Goal: Transaction & Acquisition: Subscribe to service/newsletter

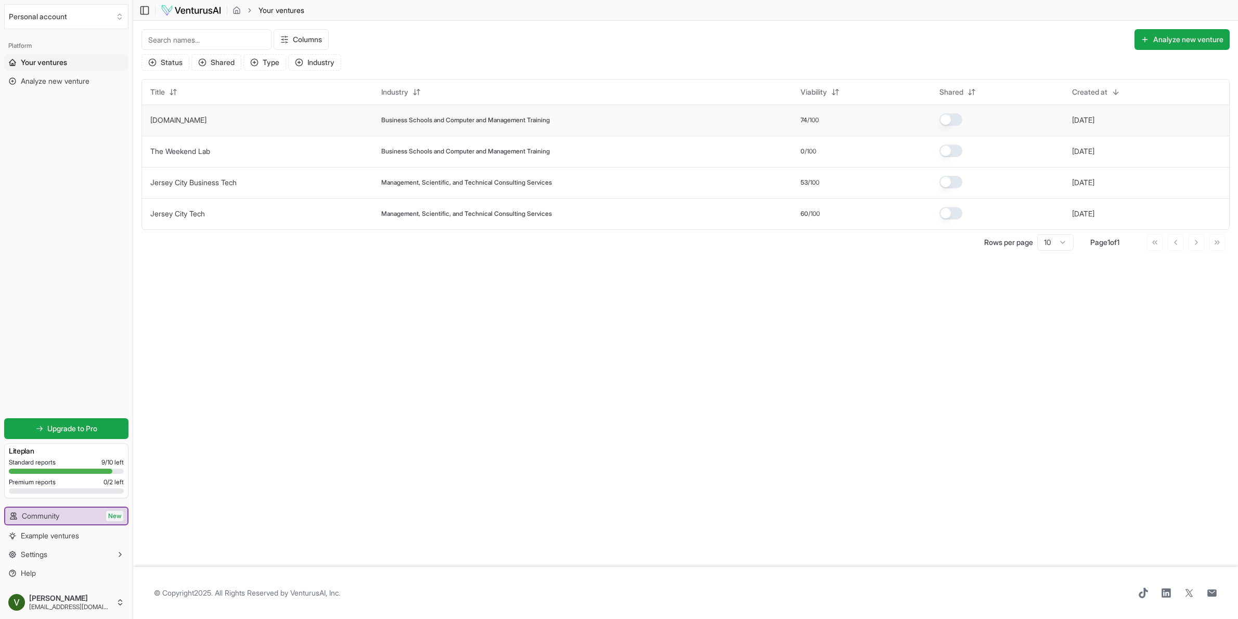
click at [228, 122] on td "[DOMAIN_NAME]" at bounding box center [257, 120] width 231 height 31
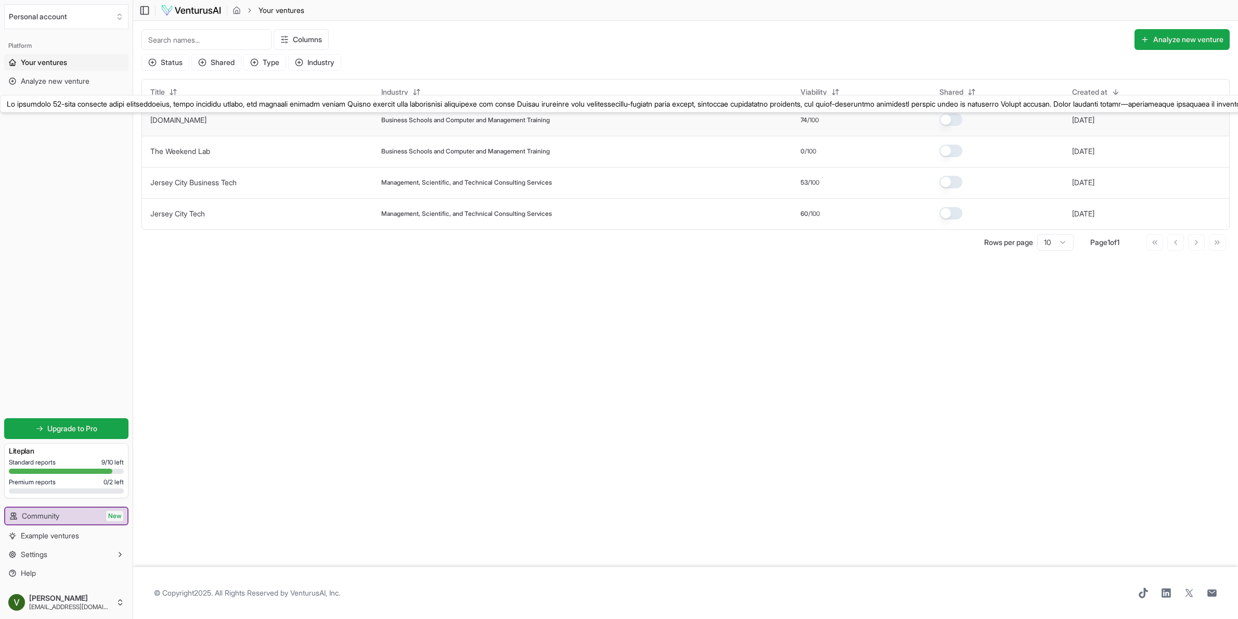
click at [191, 116] on link "[DOMAIN_NAME]" at bounding box center [178, 119] width 56 height 9
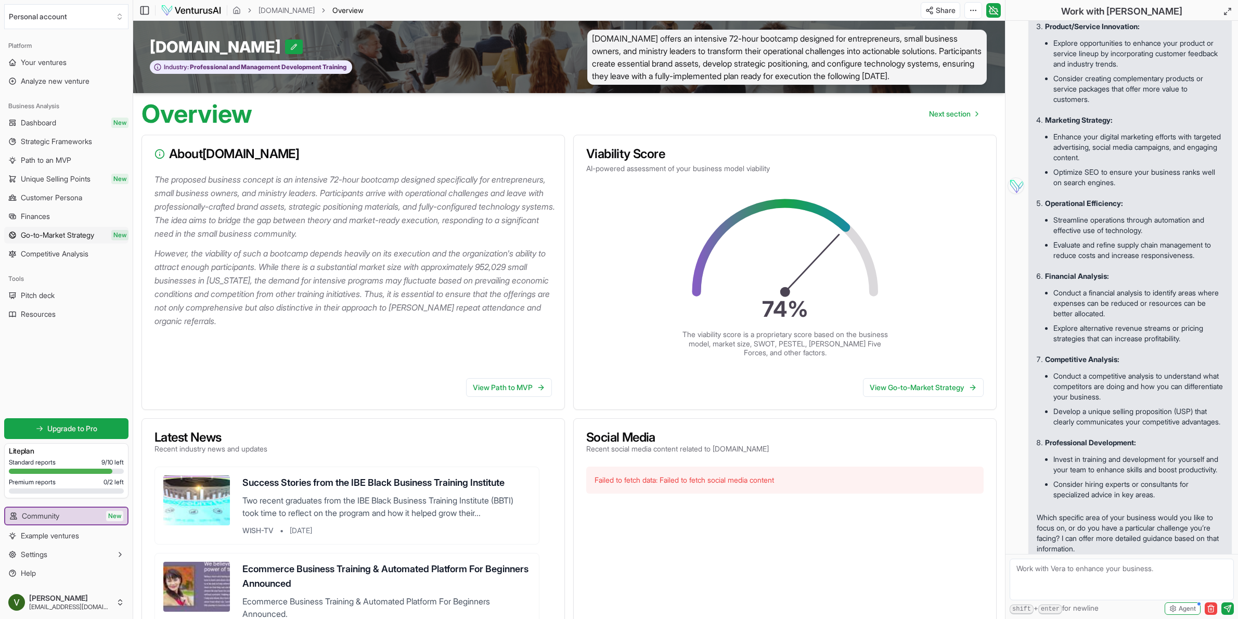
click at [57, 236] on span "Go-to-Market Strategy" at bounding box center [57, 235] width 73 height 10
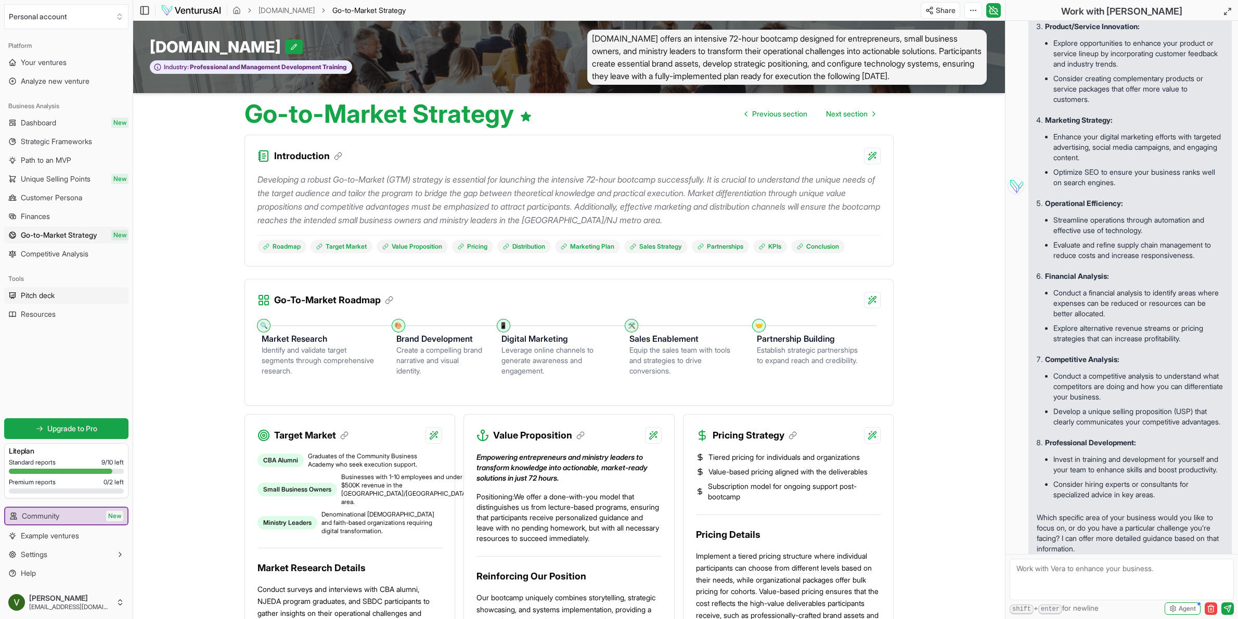
click at [55, 296] on span "Pitch deck" at bounding box center [38, 295] width 34 height 10
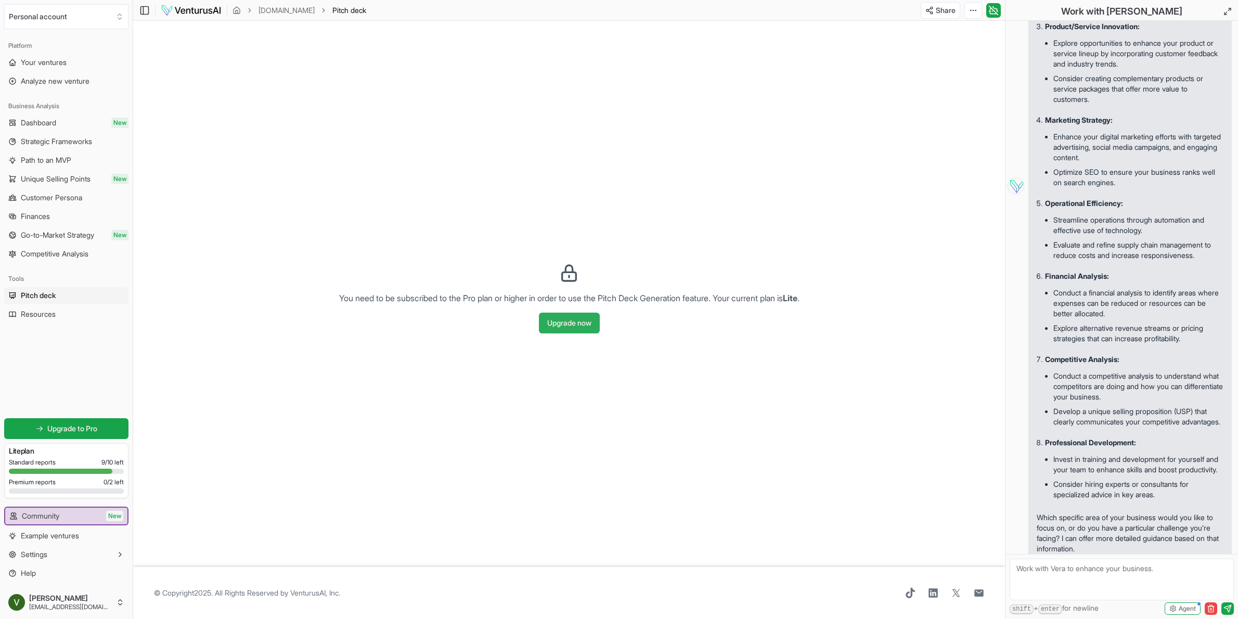
click at [588, 325] on button "Upgrade now" at bounding box center [569, 323] width 61 height 21
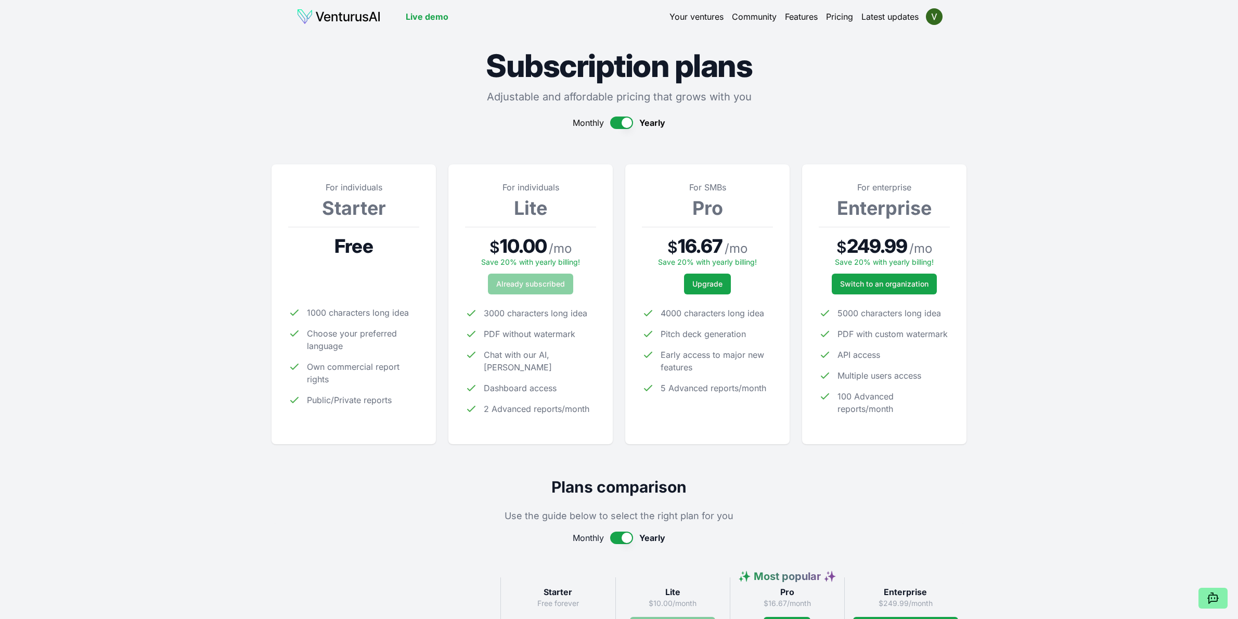
click at [354, 243] on span "Free" at bounding box center [353, 246] width 38 height 21
click at [528, 278] on div "Already subscribed" at bounding box center [530, 284] width 131 height 21
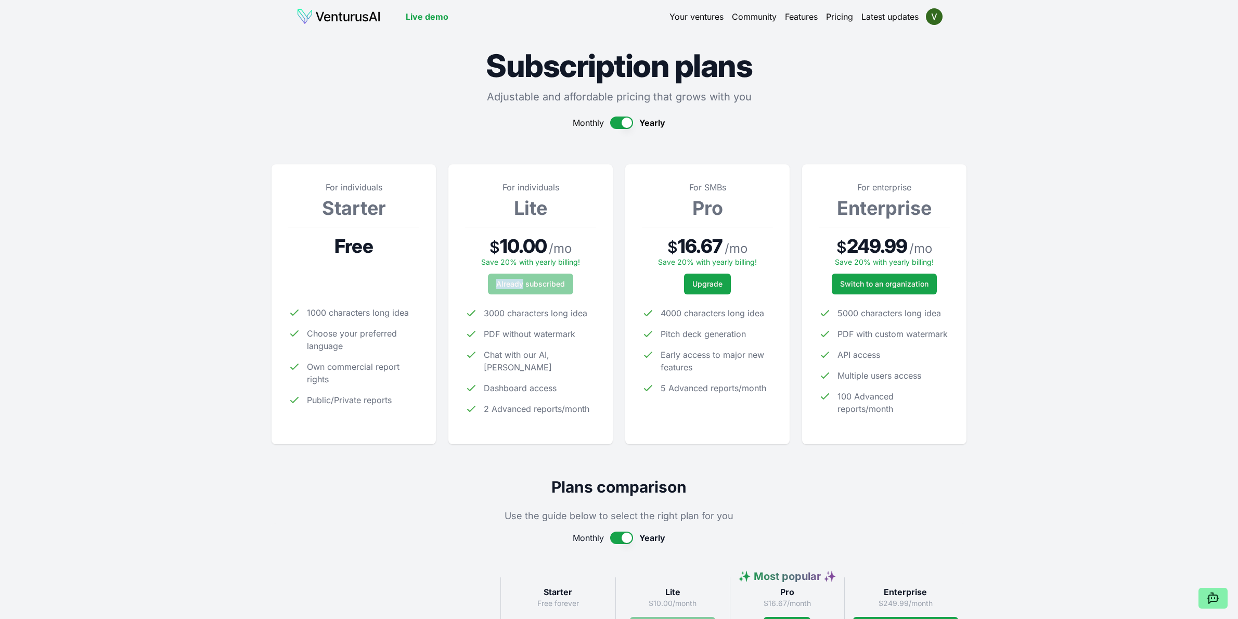
click at [528, 278] on div "Already subscribed" at bounding box center [530, 284] width 131 height 21
click at [529, 280] on div "Already subscribed" at bounding box center [530, 284] width 131 height 21
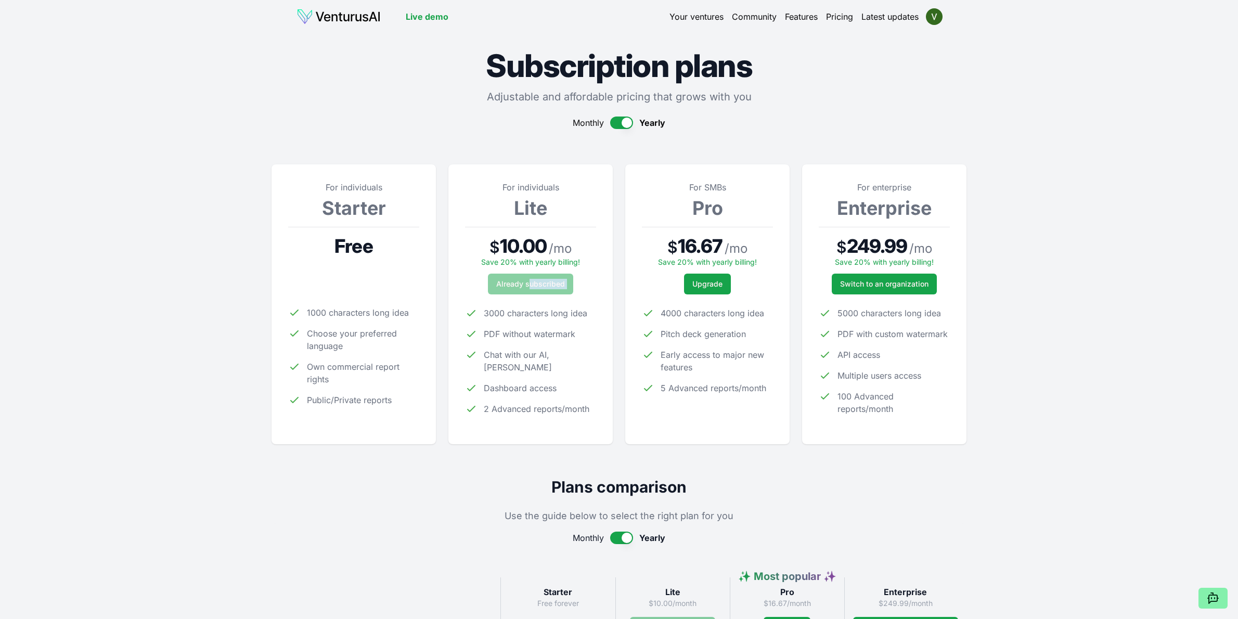
drag, startPoint x: 529, startPoint y: 280, endPoint x: 564, endPoint y: 312, distance: 47.1
click at [530, 282] on div "Already subscribed" at bounding box center [530, 284] width 131 height 21
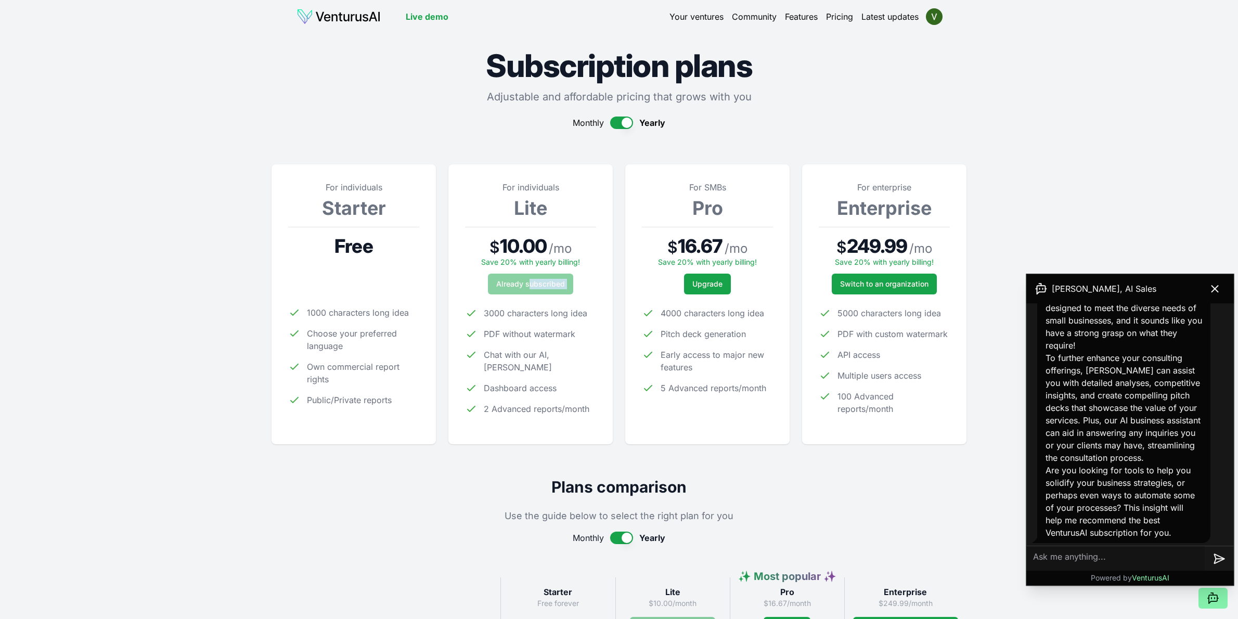
scroll to position [1075, 0]
click at [617, 119] on button "button" at bounding box center [621, 123] width 23 height 12
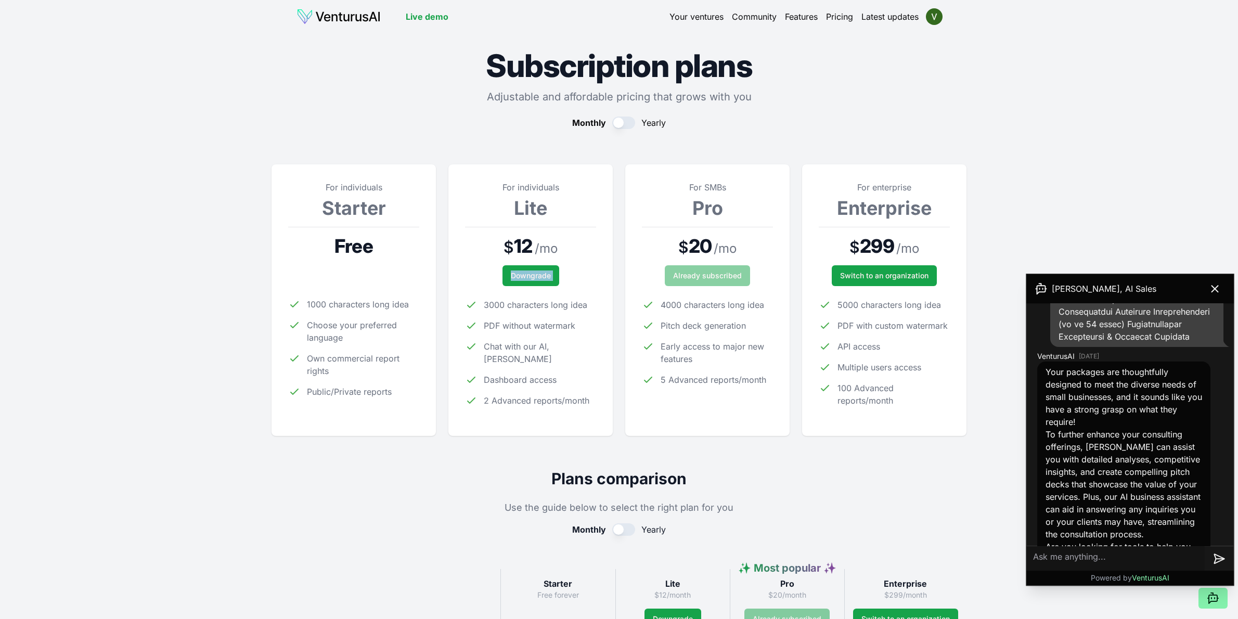
scroll to position [996, 0]
click at [564, 353] on ul "3000 characters long idea PDF without watermark Chat with our AI, [PERSON_NAME]…" at bounding box center [530, 353] width 131 height 108
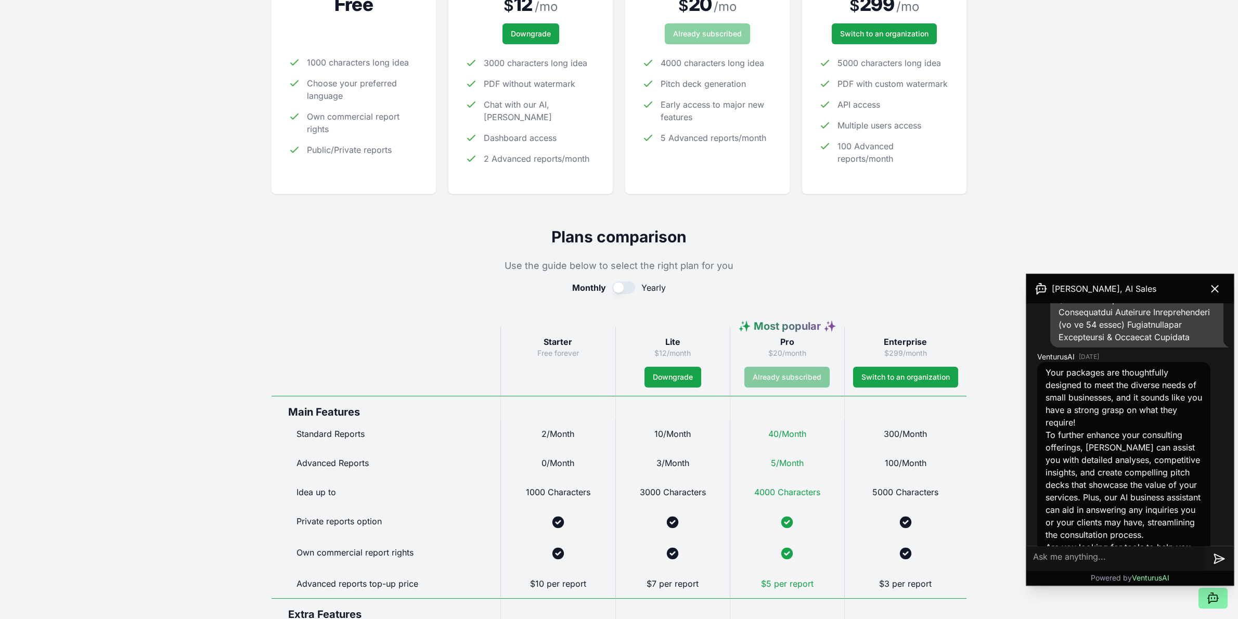
scroll to position [0, 0]
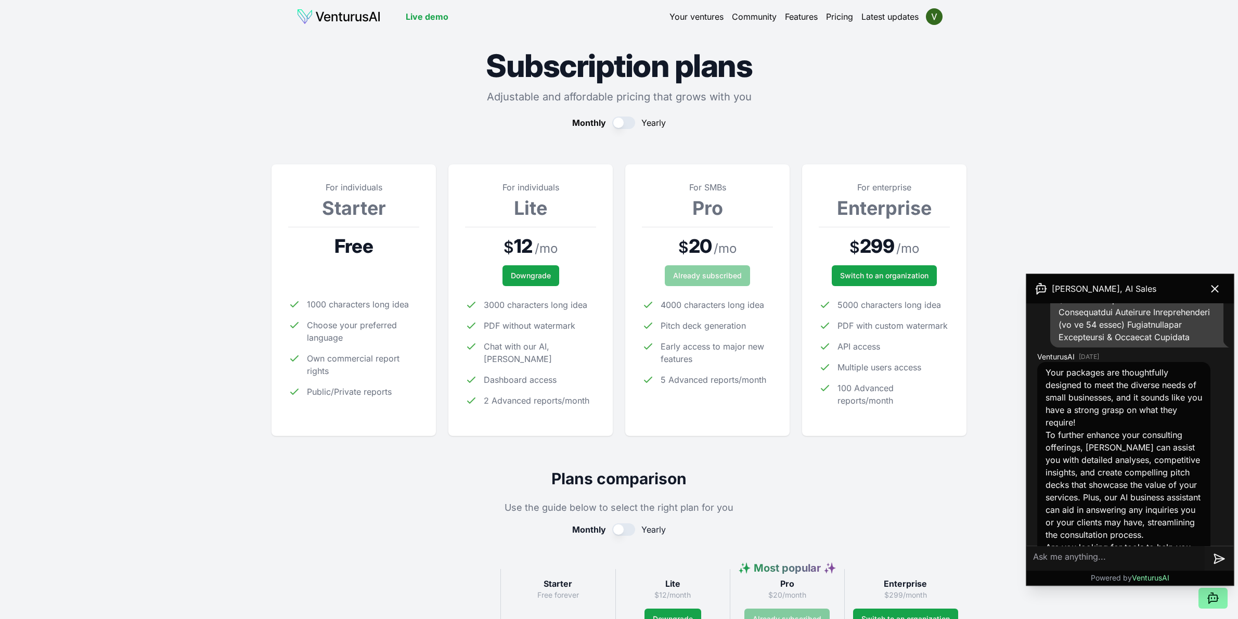
click at [570, 174] on div "For individuals Lite $ 12 / mo Downgrade 3000 characters long idea PDF without …" at bounding box center [530, 299] width 164 height 271
click at [335, 15] on img at bounding box center [338, 16] width 84 height 17
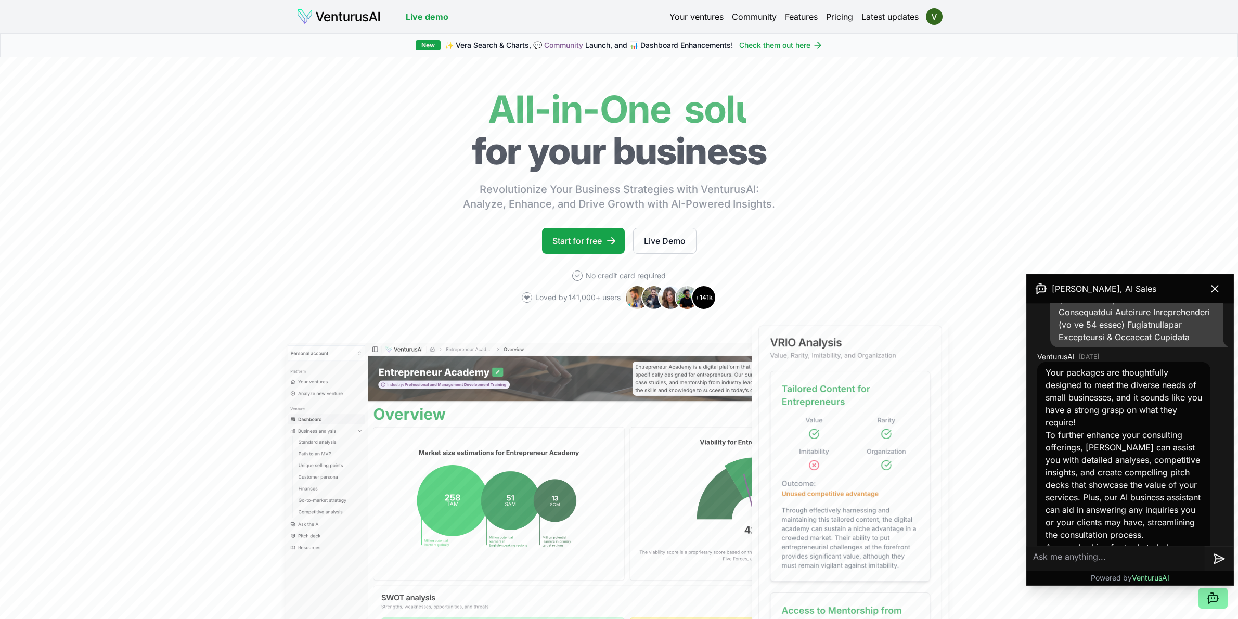
click at [673, 19] on link "Your ventures" at bounding box center [696, 16] width 54 height 12
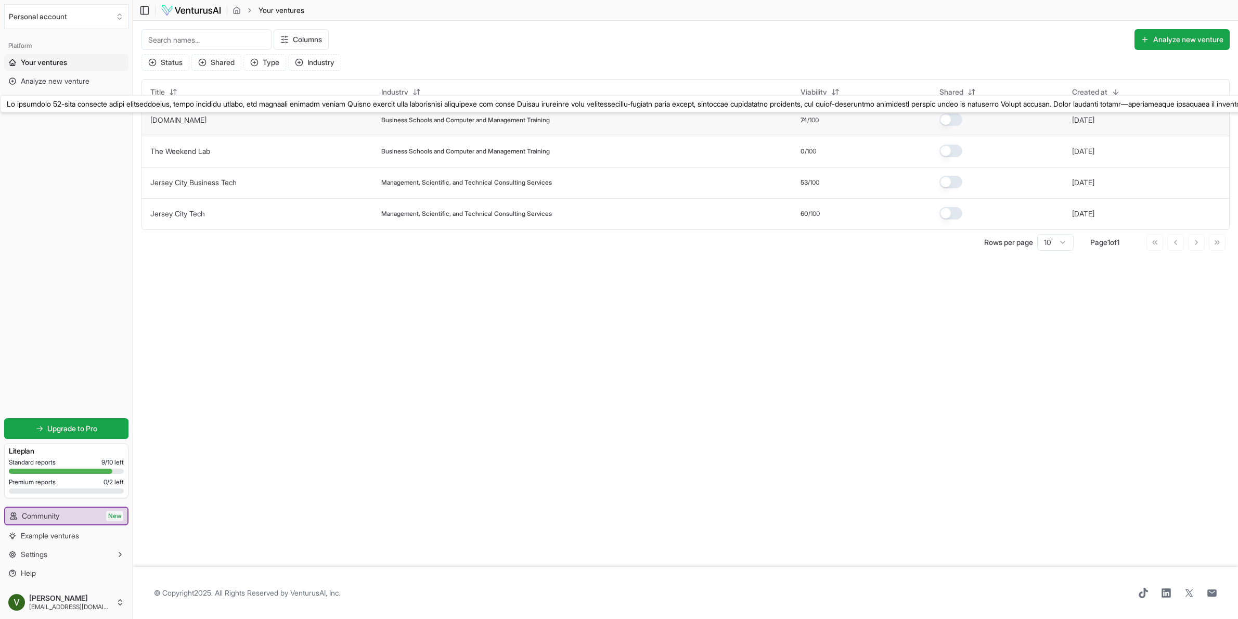
click at [195, 120] on link "[DOMAIN_NAME]" at bounding box center [178, 119] width 56 height 9
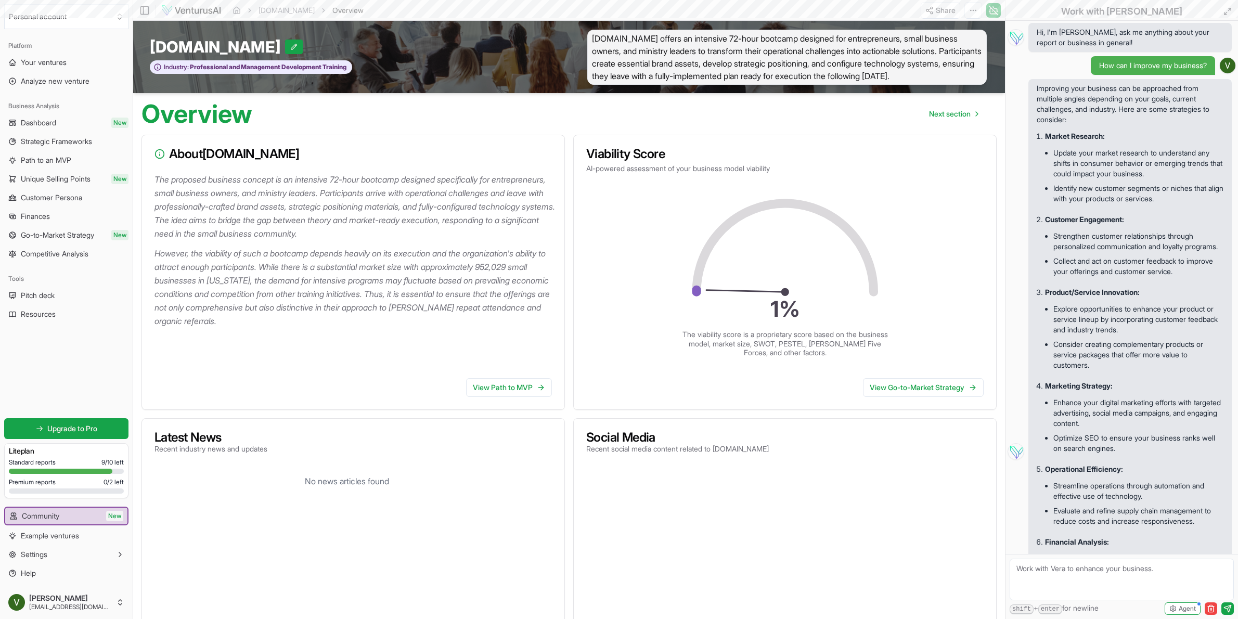
scroll to position [1066, 0]
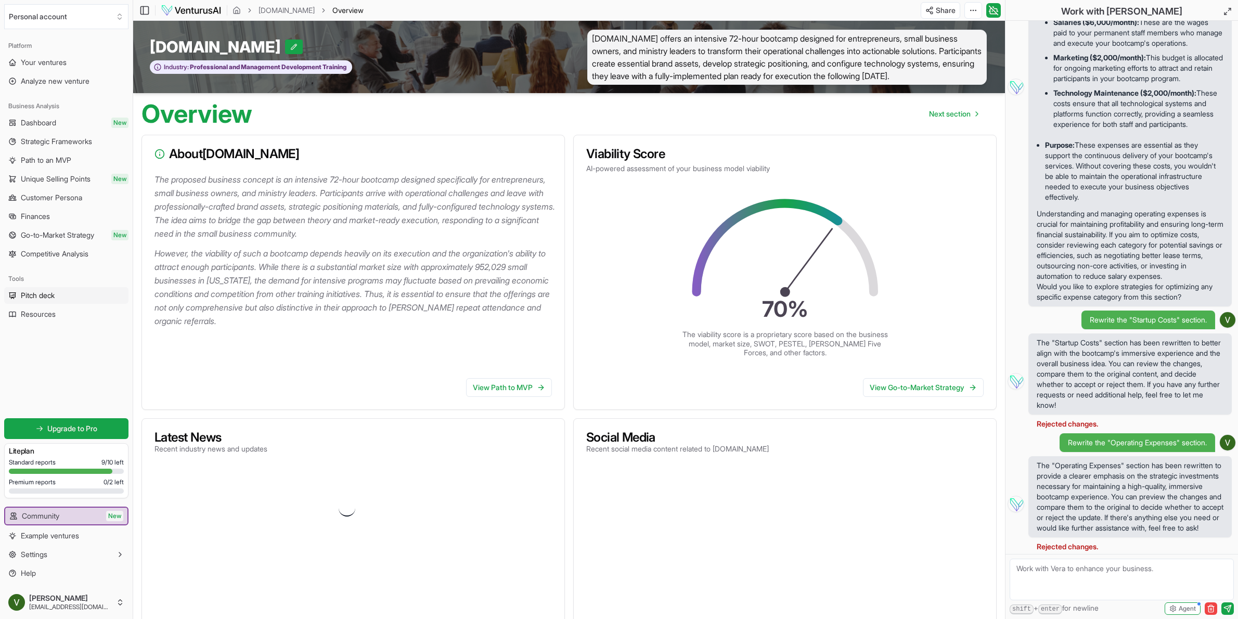
click at [55, 298] on span "Pitch deck" at bounding box center [38, 295] width 34 height 10
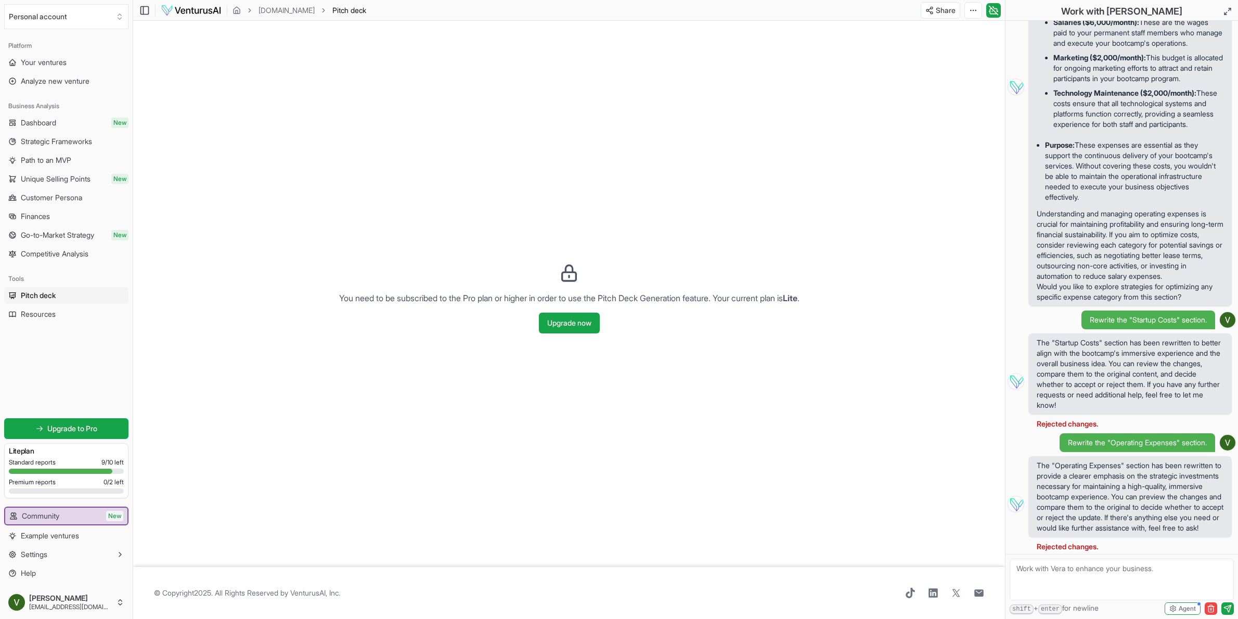
click at [345, 331] on div "You need to be subscribed to the Pro plan or higher in order to use the Pitch D…" at bounding box center [569, 294] width 872 height 546
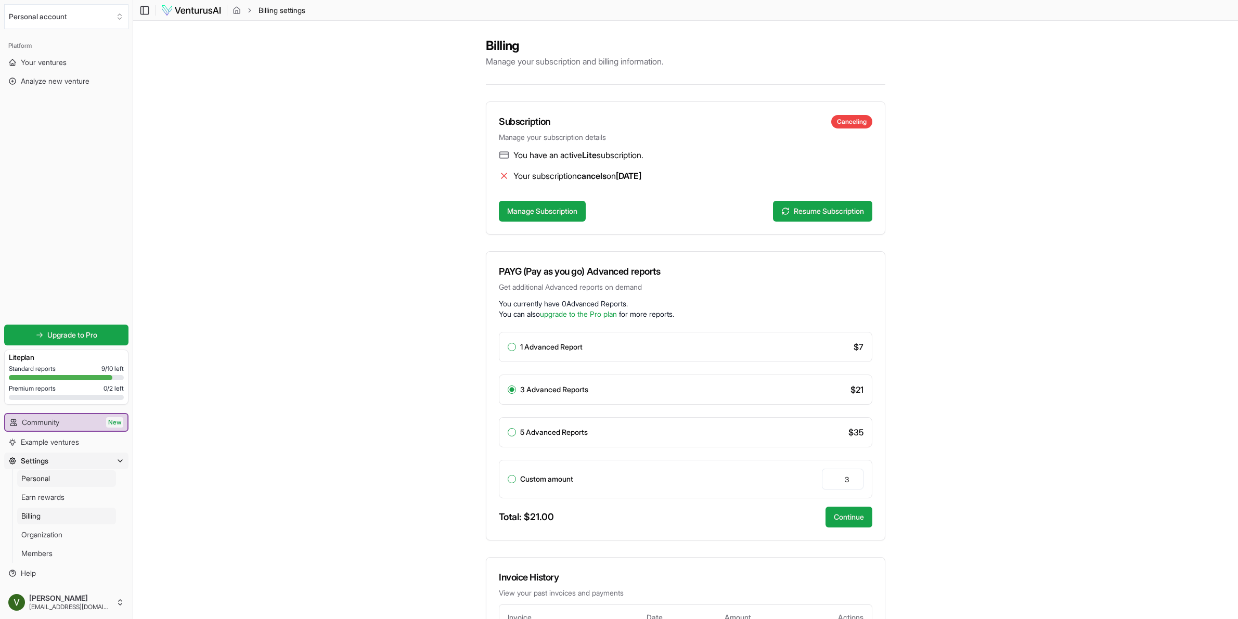
click at [47, 479] on span "Personal" at bounding box center [35, 478] width 29 height 10
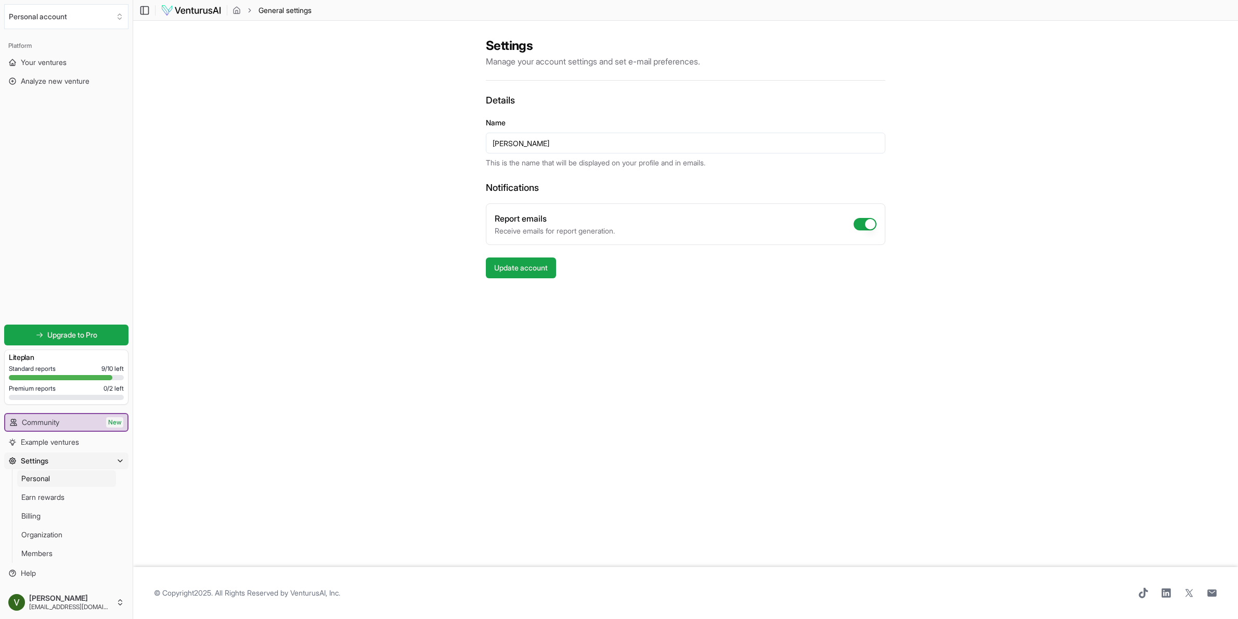
click at [42, 453] on button "Settings" at bounding box center [66, 460] width 124 height 17
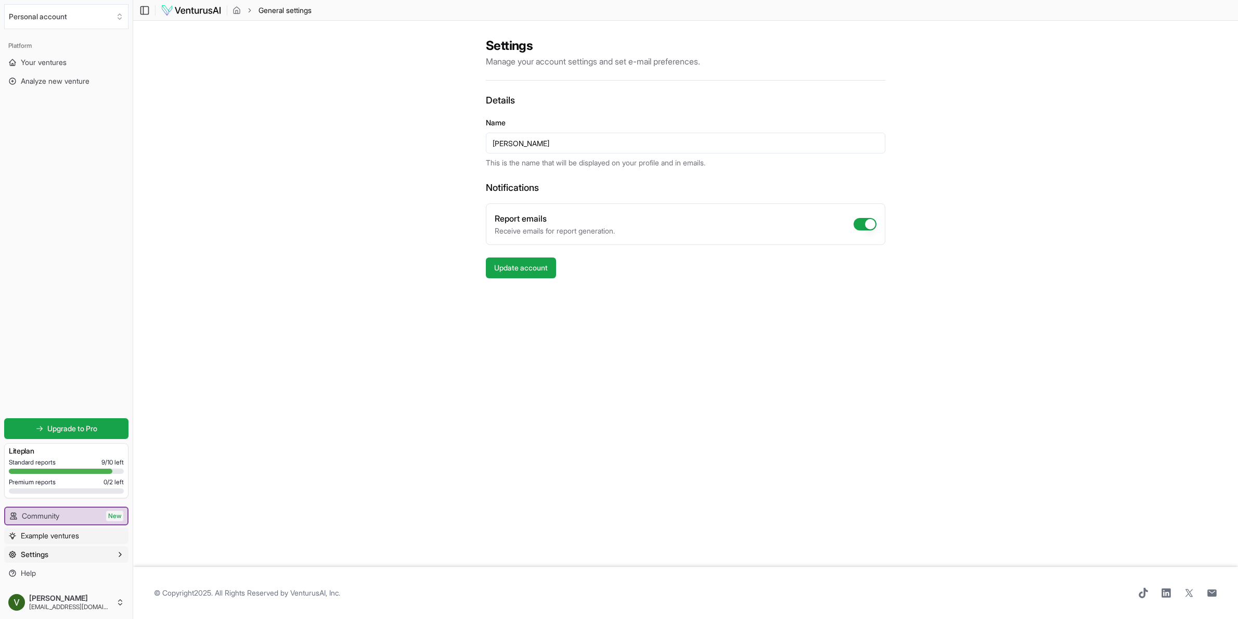
click at [53, 542] on link "Example ventures" at bounding box center [66, 535] width 124 height 17
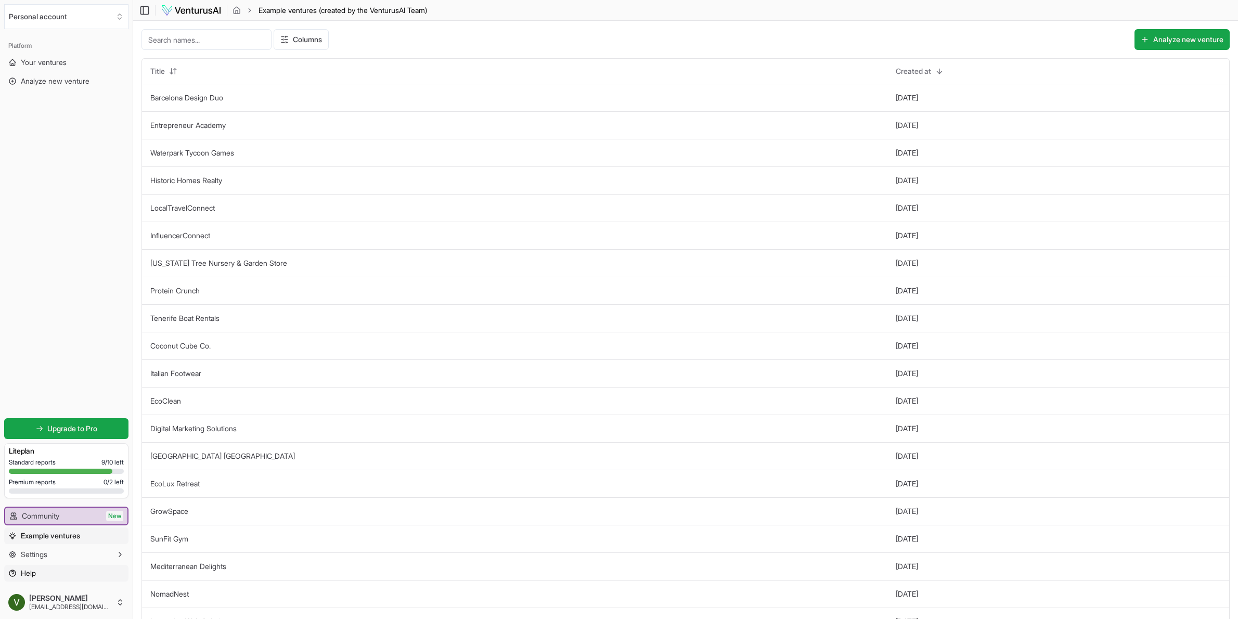
click at [45, 576] on link "Help" at bounding box center [66, 573] width 124 height 17
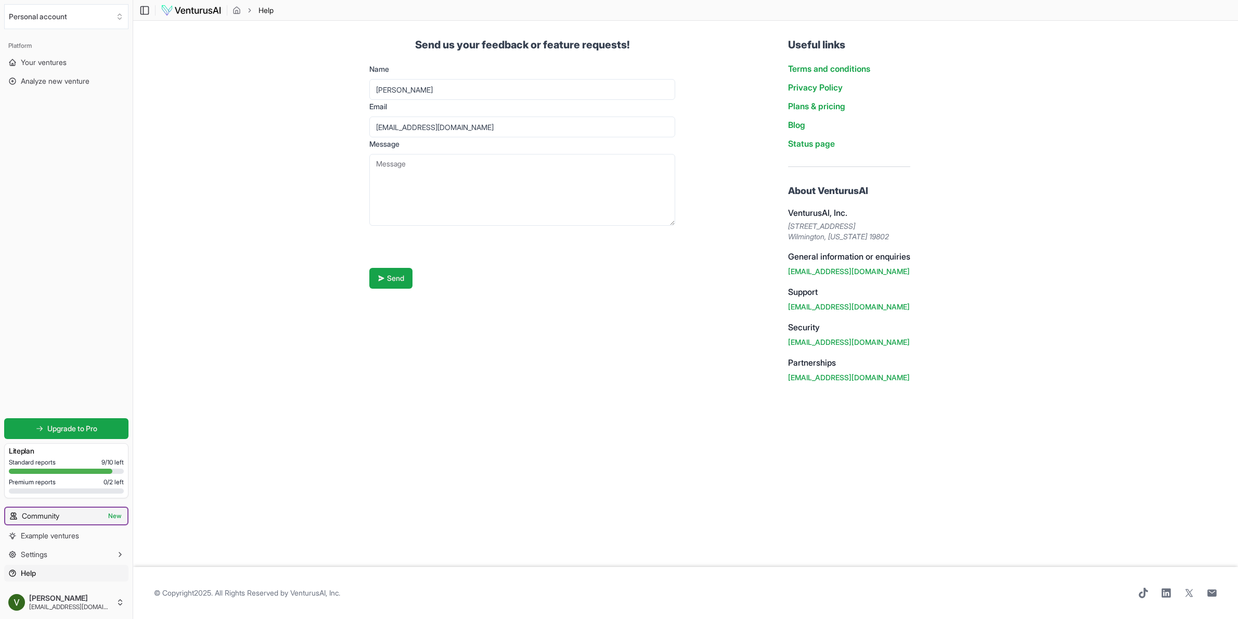
click at [68, 513] on link "Community New" at bounding box center [66, 516] width 122 height 17
click at [66, 518] on link "Community New" at bounding box center [66, 516] width 122 height 17
click at [64, 536] on span "Example ventures" at bounding box center [50, 536] width 58 height 10
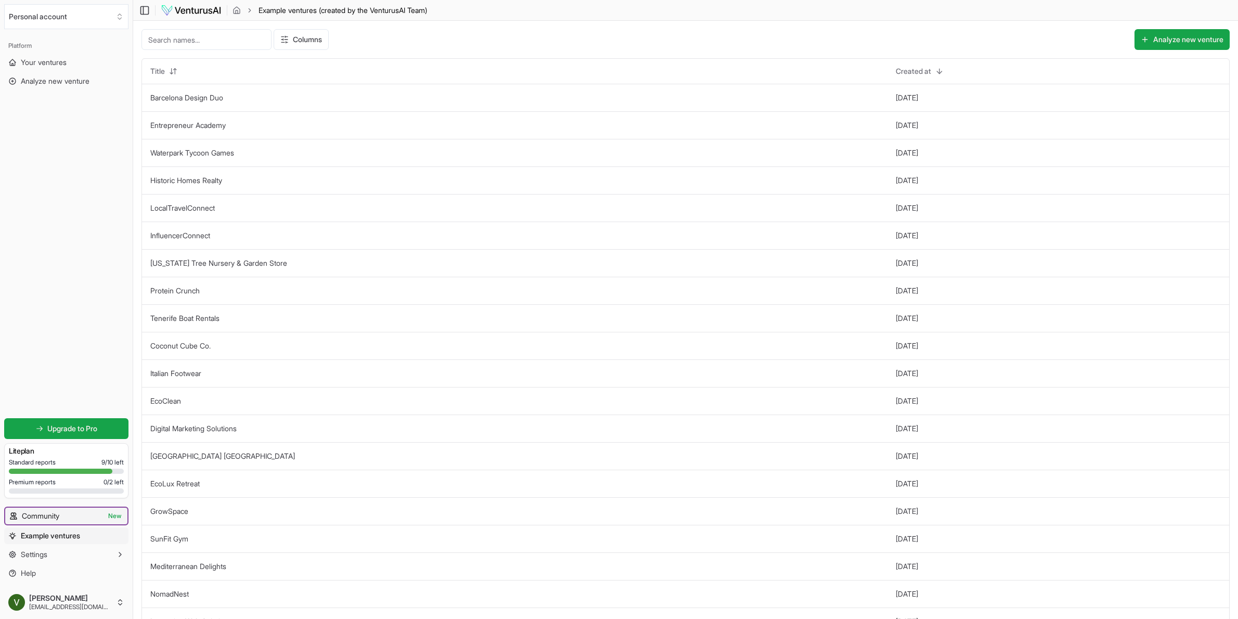
click at [66, 518] on link "Community New" at bounding box center [66, 516] width 122 height 17
